Goal: Task Accomplishment & Management: Use online tool/utility

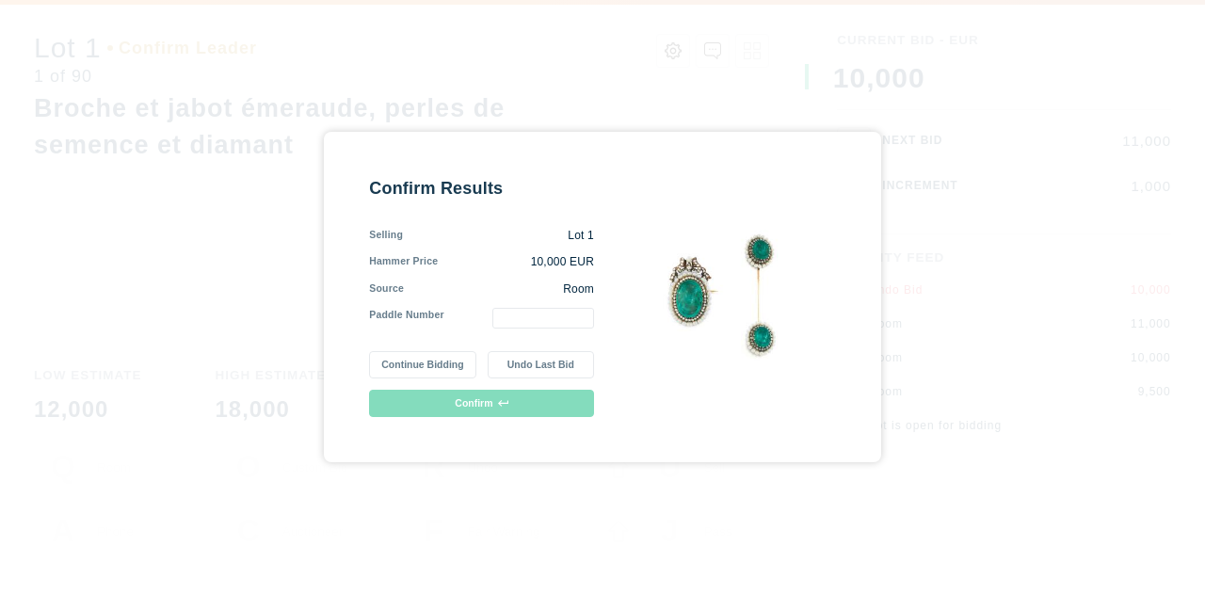
drag, startPoint x: 540, startPoint y: 304, endPoint x: 534, endPoint y: 320, distance: 17.3
click at [534, 320] on div "Selling Lot 1 Hammer Price 10,000 EUR Source Room Paddle Number" at bounding box center [481, 279] width 225 height 102
click at [534, 320] on input "text" at bounding box center [543, 318] width 102 height 21
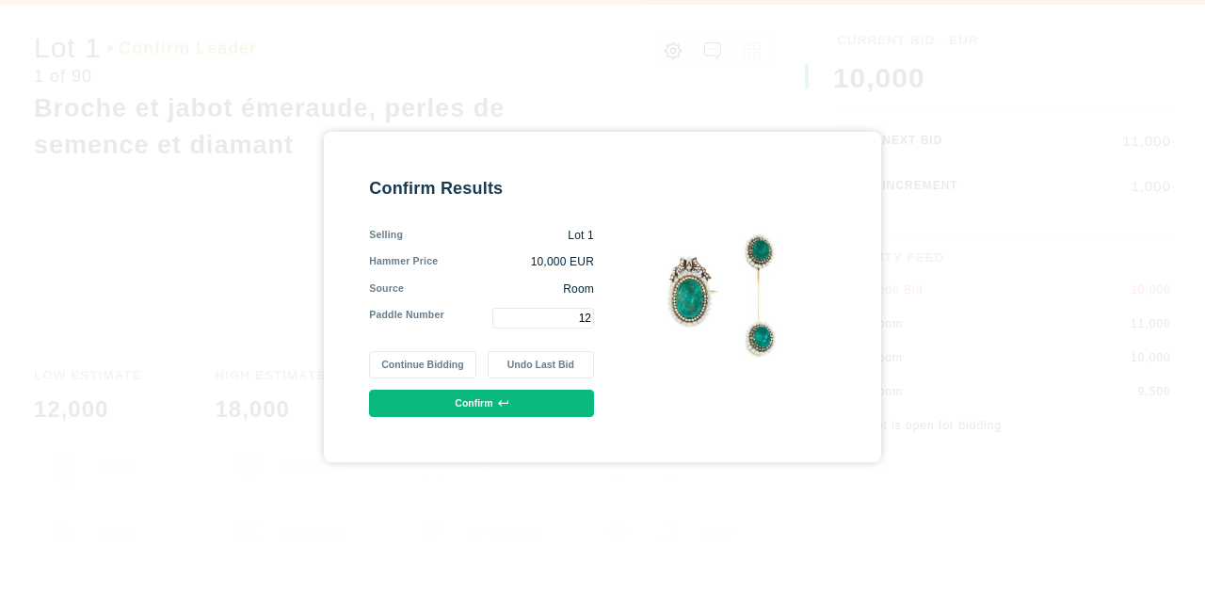
type input "12"
click at [463, 405] on button "Confirm" at bounding box center [481, 403] width 225 height 27
click at [491, 404] on button "Confirm" at bounding box center [481, 403] width 225 height 27
click at [441, 367] on button "Continue Bidding" at bounding box center [422, 364] width 106 height 27
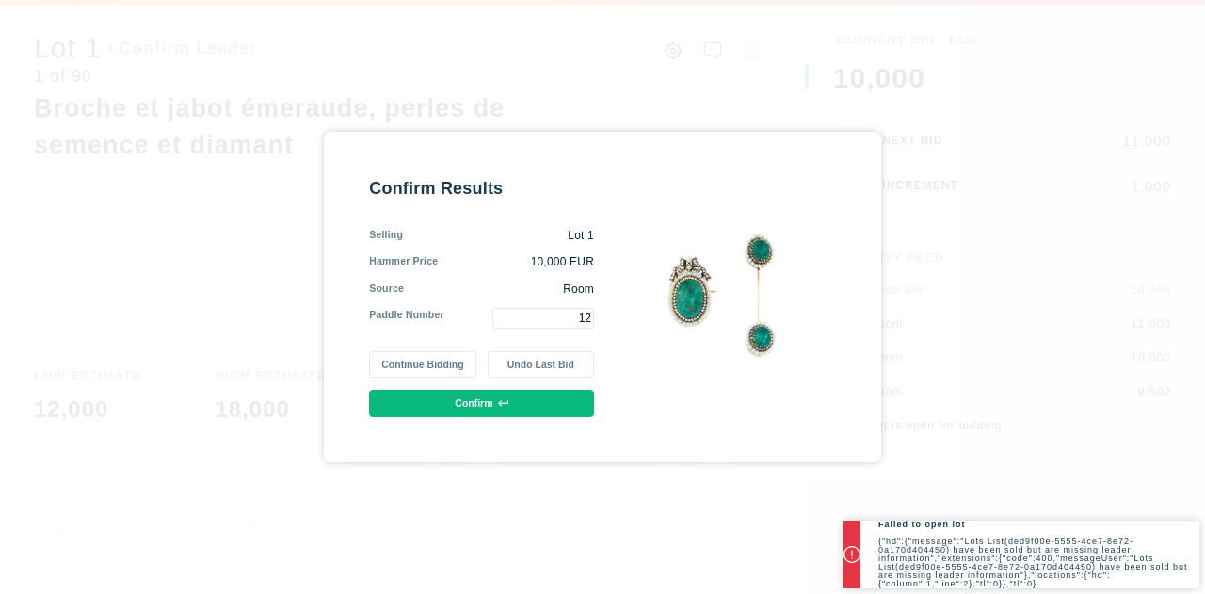
click at [491, 407] on button "Confirm" at bounding box center [481, 403] width 225 height 27
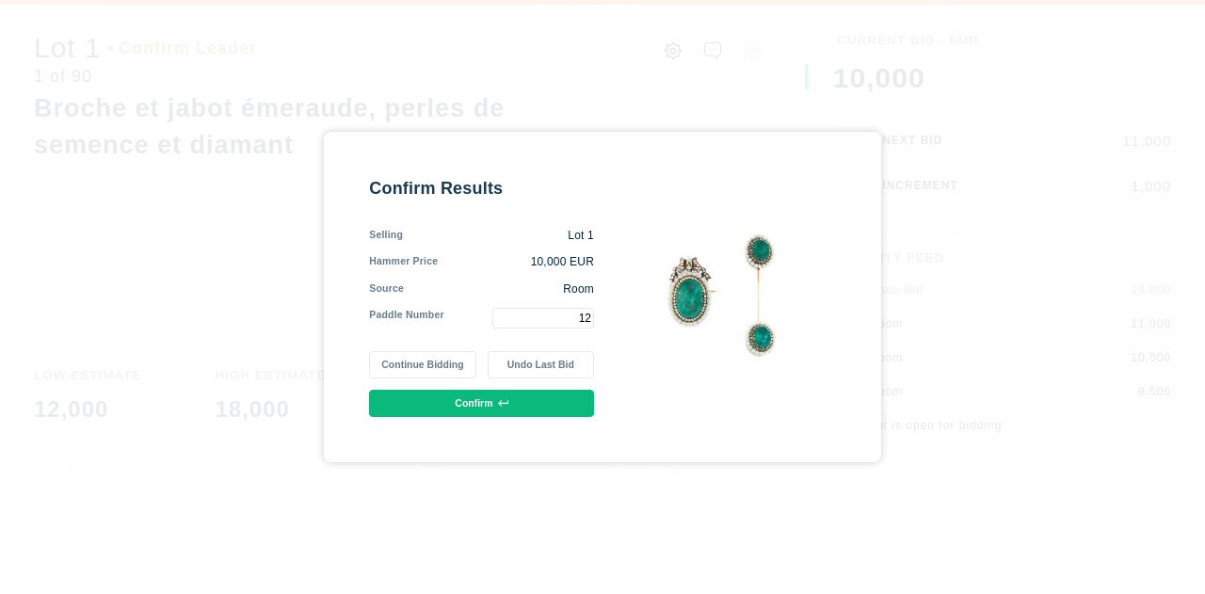
click at [491, 407] on button "Confirm" at bounding box center [481, 403] width 225 height 27
click at [388, 46] on div "Confirm Results Selling Lot 1 Hammer Price 10,000 EUR Source Room Paddle Number…" at bounding box center [602, 297] width 1205 height 594
